Goal: Ask a question

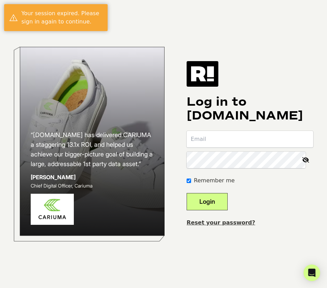
type input "[EMAIL_ADDRESS][DOMAIN_NAME]"
click at [210, 192] on form "[EMAIL_ADDRESS][DOMAIN_NAME] Remember me Login" at bounding box center [250, 170] width 127 height 79
click at [212, 199] on button "Login" at bounding box center [207, 201] width 41 height 17
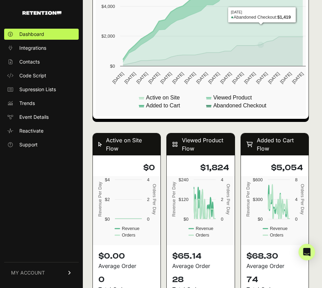
scroll to position [617, 0]
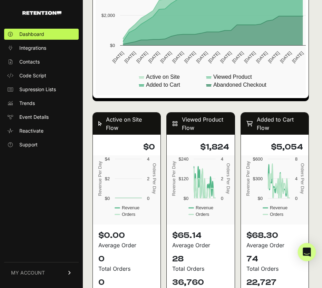
click at [308, 250] on icon "Open Intercom Messenger" at bounding box center [306, 251] width 8 height 9
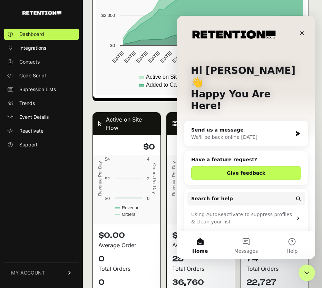
scroll to position [0, 0]
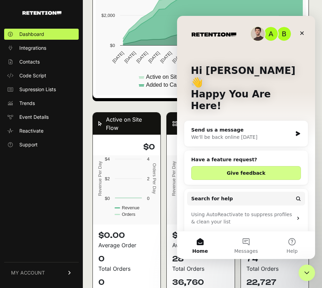
click at [245, 133] on div "We'll be back online [DATE]" at bounding box center [241, 136] width 101 height 7
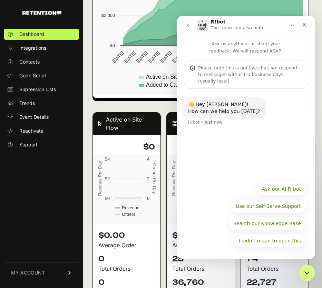
click at [189, 26] on icon "go back" at bounding box center [188, 25] width 6 height 6
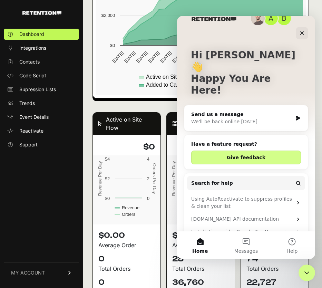
scroll to position [19, 0]
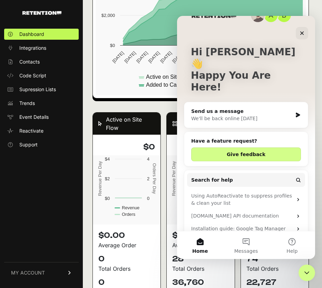
click at [244, 115] on div "We'll be back online [DATE]" at bounding box center [241, 118] width 101 height 7
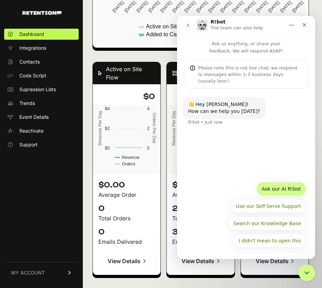
scroll to position [669, 0]
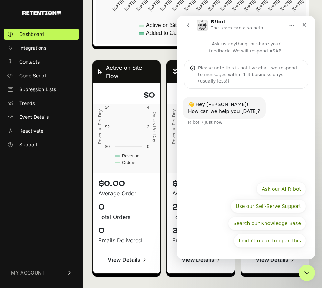
click at [208, 109] on div "👋 Hey [PERSON_NAME]! How can we help you [DATE]? R!bot • Just now" at bounding box center [223, 108] width 83 height 22
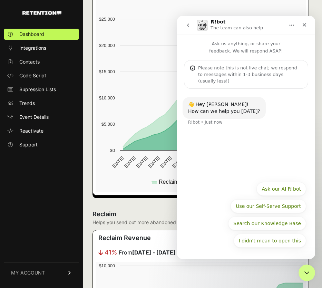
scroll to position [171, 0]
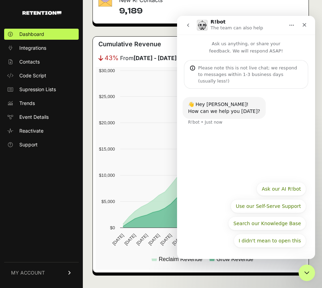
click at [246, 71] on div "Please note this is not live chat; we respond to messages within 1-3 business d…" at bounding box center [250, 74] width 104 height 20
drag, startPoint x: 246, startPoint y: 71, endPoint x: 215, endPoint y: 48, distance: 38.2
click at [246, 71] on div "Please note this is not live chat; we respond to messages within 1-3 business d…" at bounding box center [250, 74] width 104 height 20
click at [187, 18] on nav "R!bot The team can also help" at bounding box center [246, 25] width 138 height 19
click at [188, 24] on icon "go back" at bounding box center [188, 24] width 2 height 3
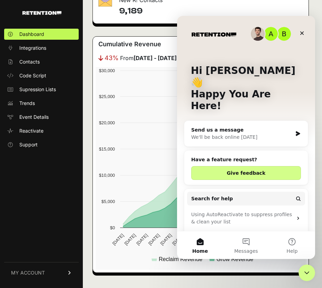
click at [217, 133] on div "We'll be back online tomorrow" at bounding box center [241, 136] width 101 height 7
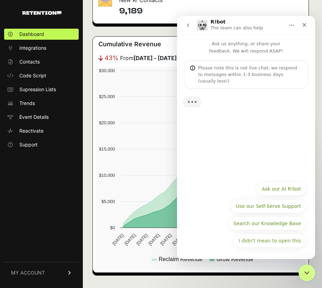
click at [232, 250] on div "I didn't mean to open this Ask our AI R!bot Use our Self-Serve Support Search o…" at bounding box center [246, 216] width 120 height 69
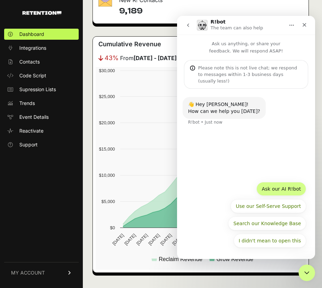
click at [288, 189] on button "Ask our AI R!bot" at bounding box center [281, 189] width 50 height 14
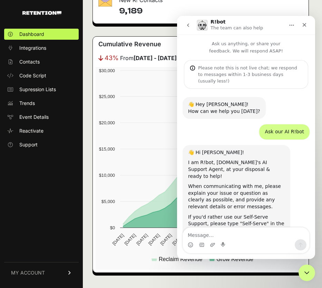
scroll to position [11, 0]
